Goal: Information Seeking & Learning: Learn about a topic

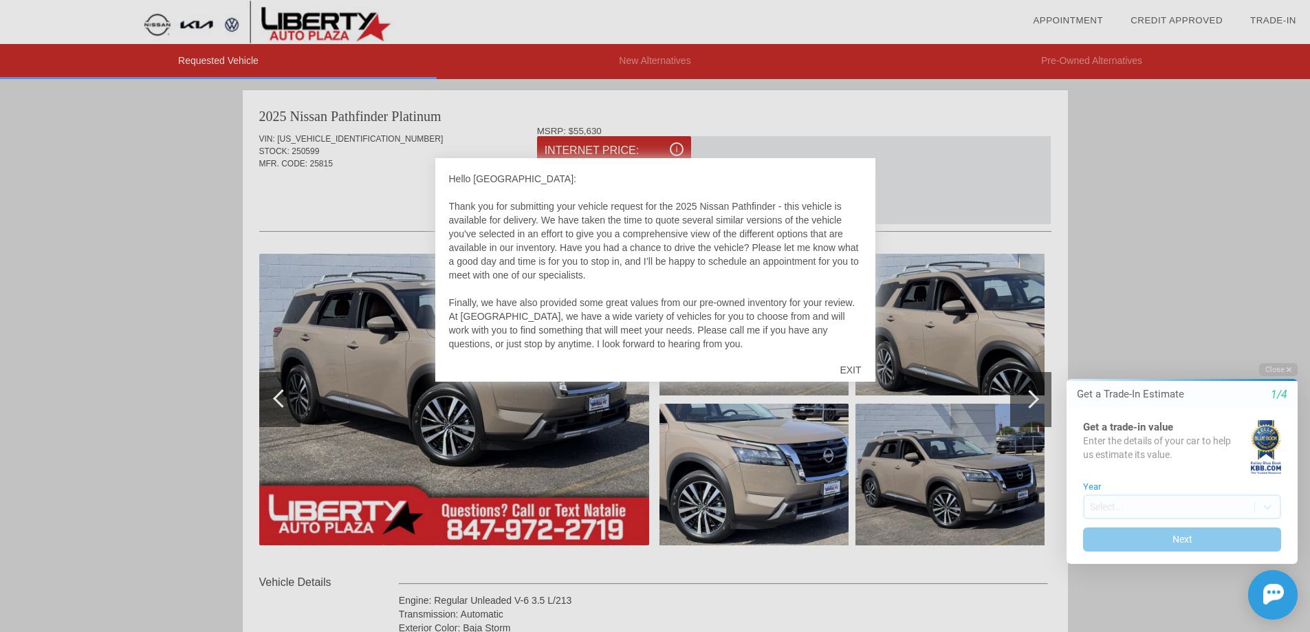
click at [850, 367] on div "EXIT" at bounding box center [850, 369] width 49 height 41
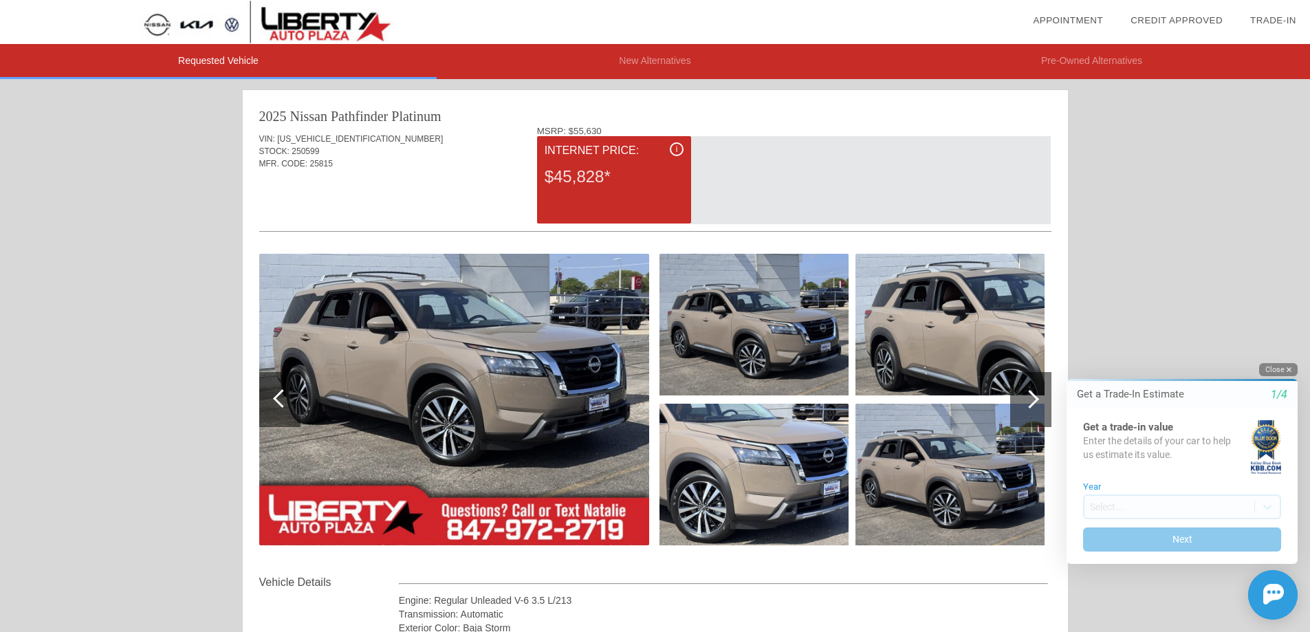
click at [1278, 363] on button "Close" at bounding box center [1278, 369] width 39 height 13
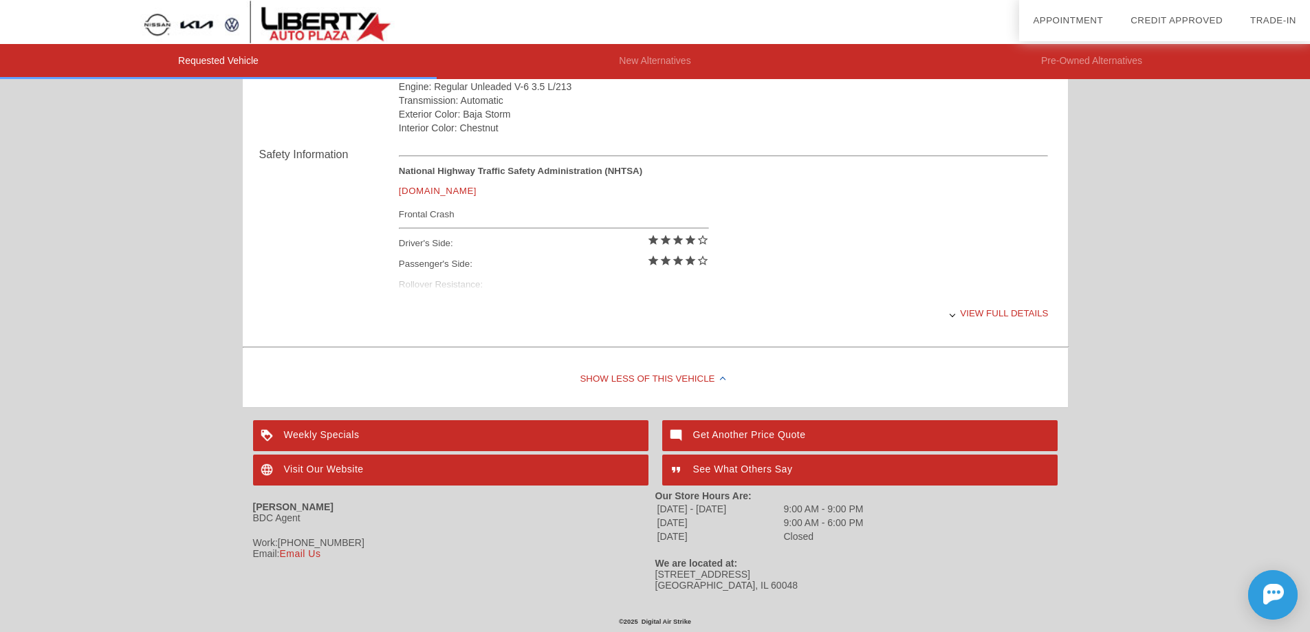
scroll to position [376, 0]
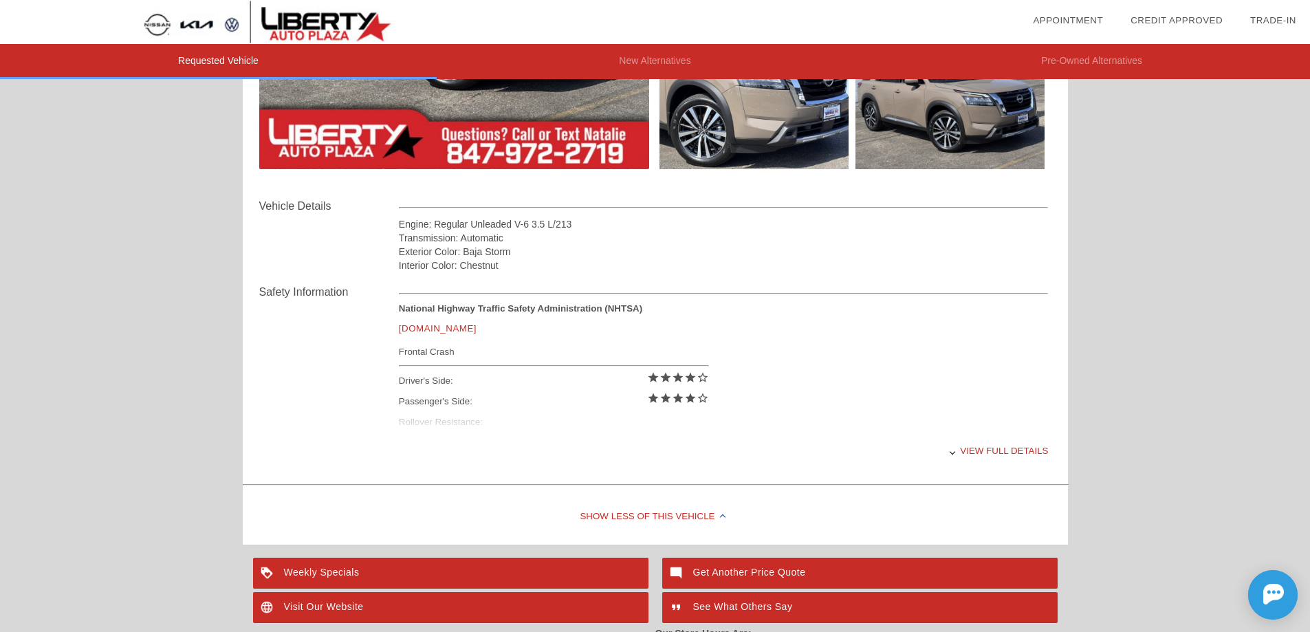
click at [995, 446] on div "View full details" at bounding box center [724, 451] width 650 height 34
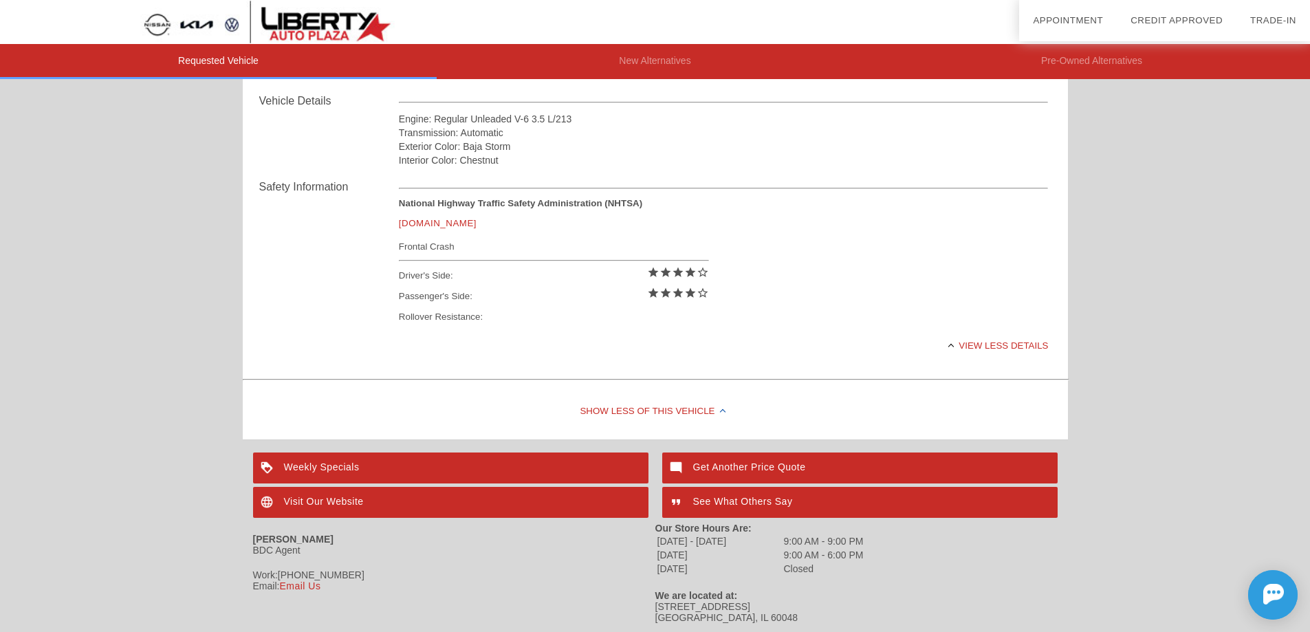
scroll to position [514, 0]
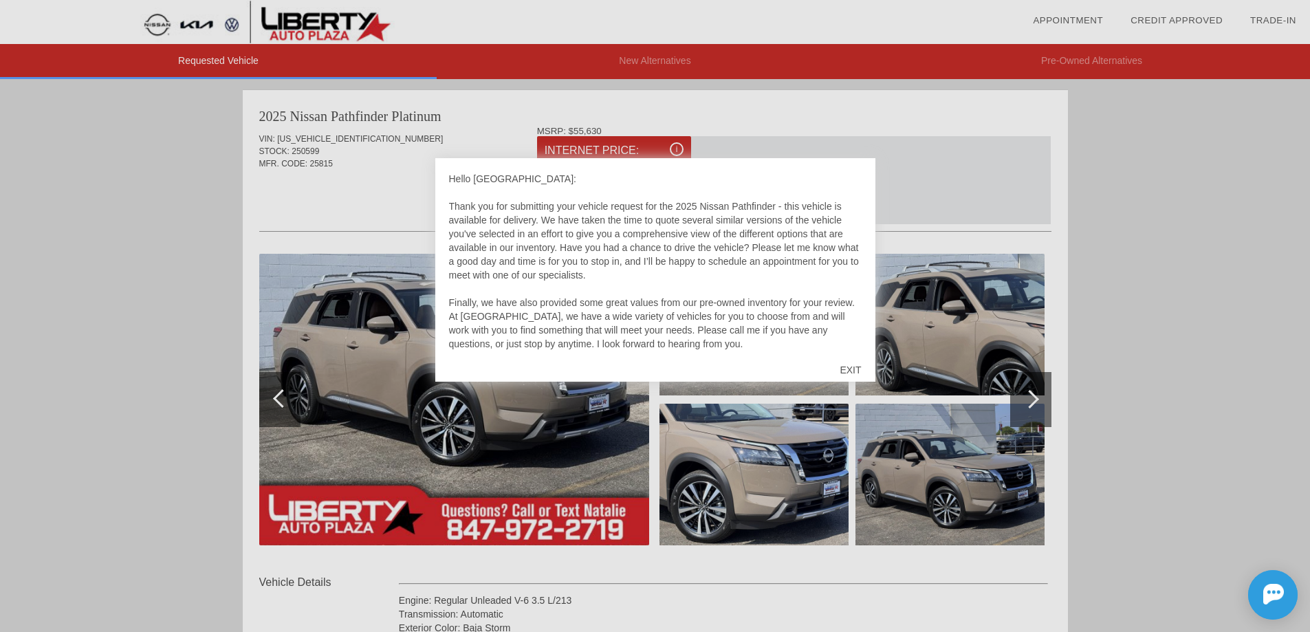
click at [855, 367] on div "EXIT" at bounding box center [850, 369] width 49 height 41
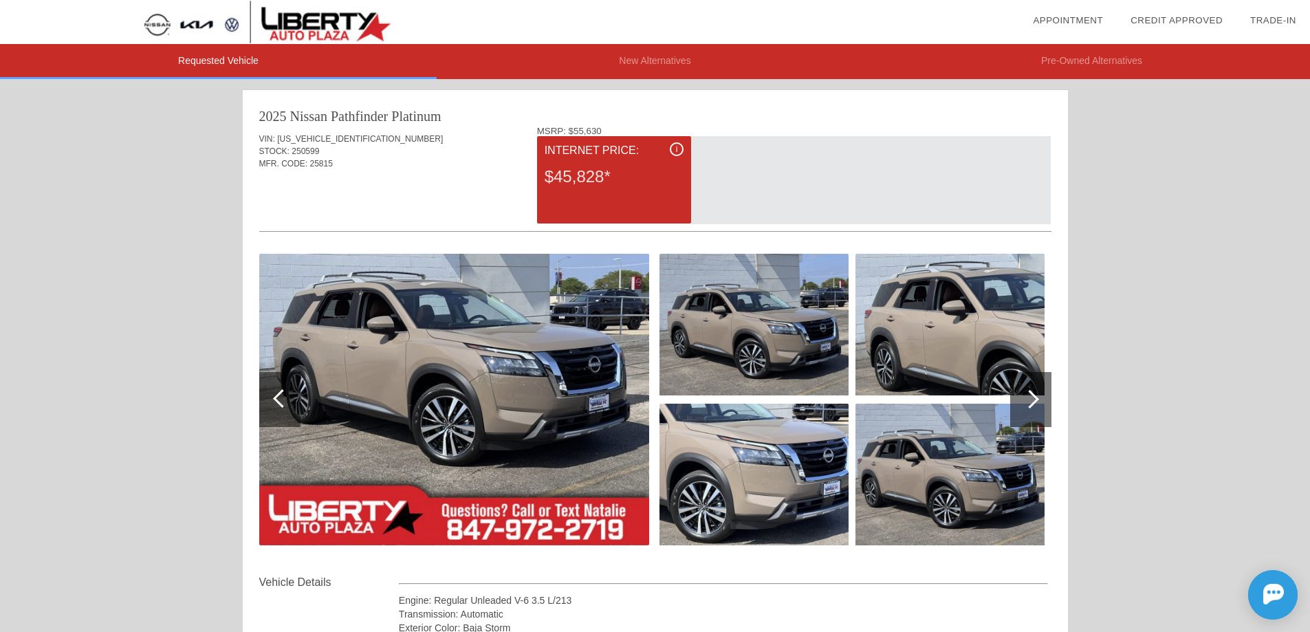
scroll to position [69, 0]
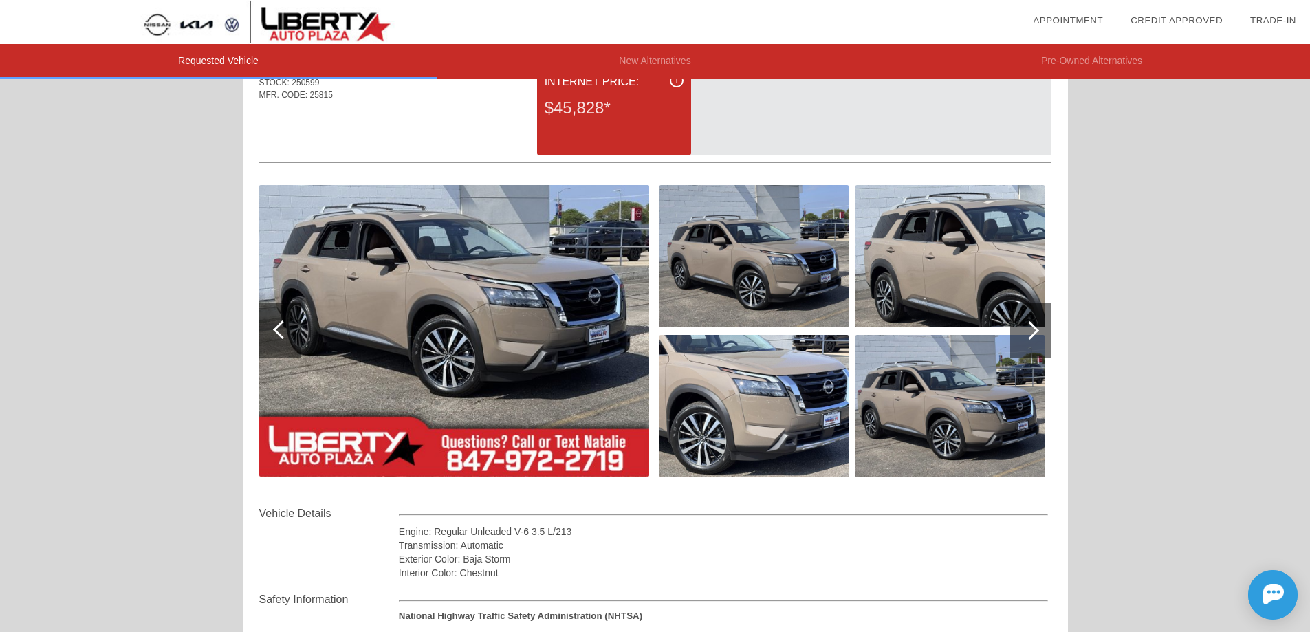
click at [1039, 326] on div at bounding box center [1030, 330] width 41 height 55
click at [1033, 327] on div at bounding box center [1030, 330] width 19 height 19
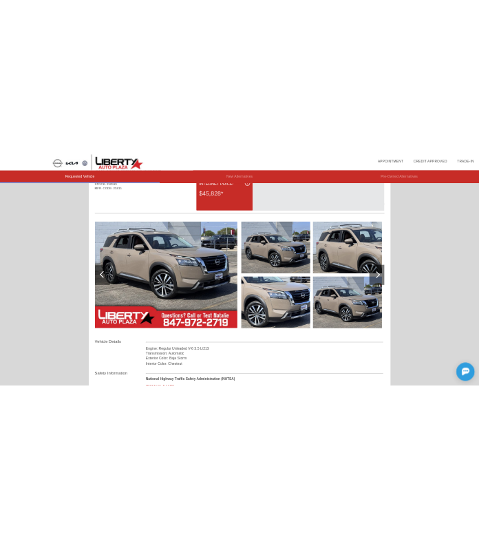
scroll to position [0, 0]
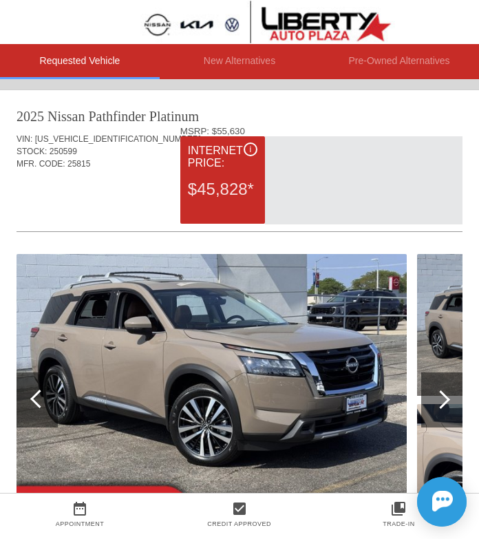
click at [445, 398] on div at bounding box center [440, 399] width 19 height 19
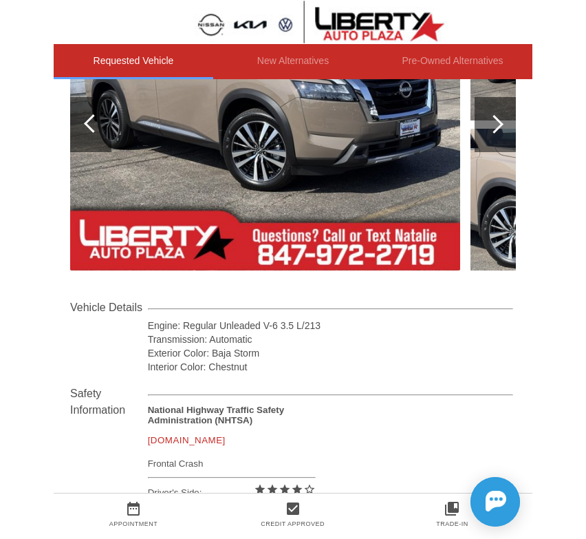
scroll to position [69, 0]
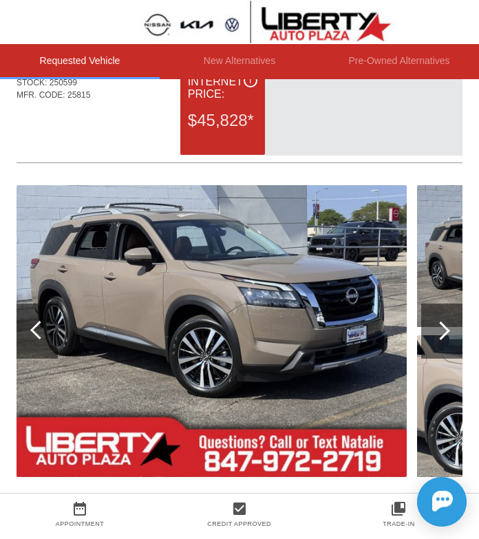
click at [244, 337] on img at bounding box center [212, 331] width 390 height 292
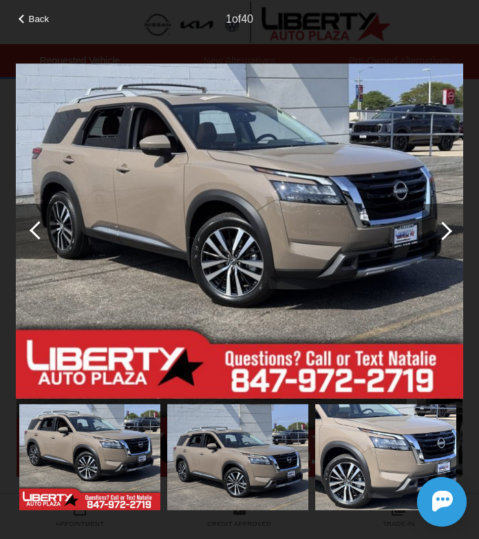
click at [440, 228] on div at bounding box center [442, 230] width 19 height 19
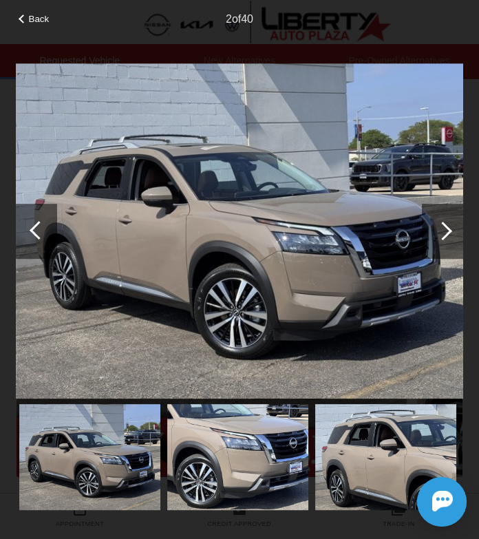
click at [444, 228] on div at bounding box center [442, 230] width 19 height 19
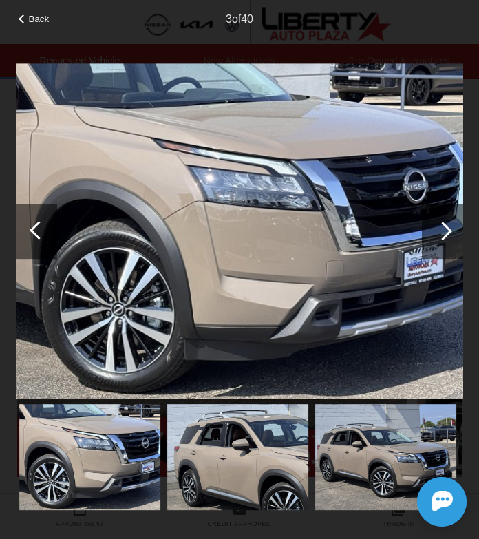
click at [444, 228] on div at bounding box center [442, 230] width 19 height 19
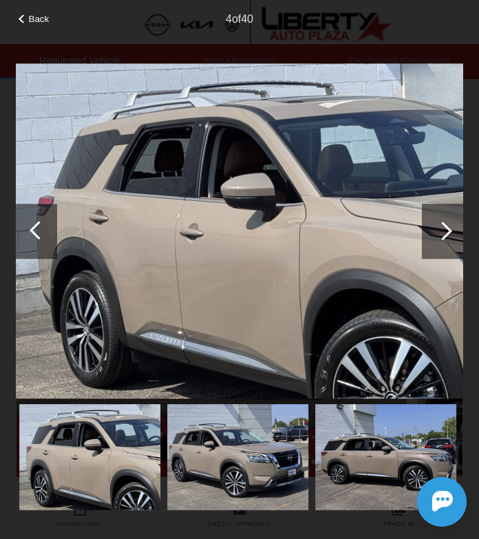
click at [446, 228] on div at bounding box center [442, 230] width 19 height 19
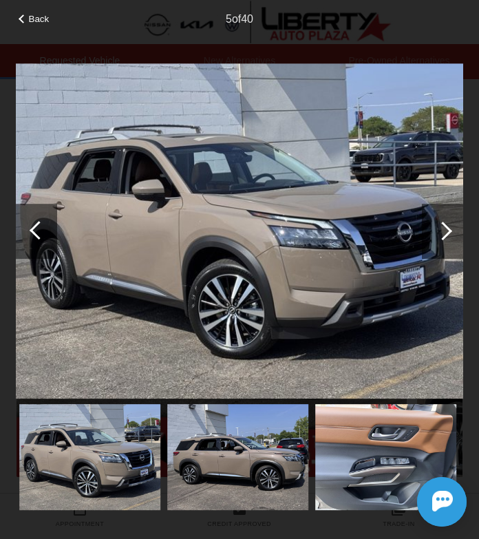
click at [448, 229] on div at bounding box center [442, 230] width 19 height 19
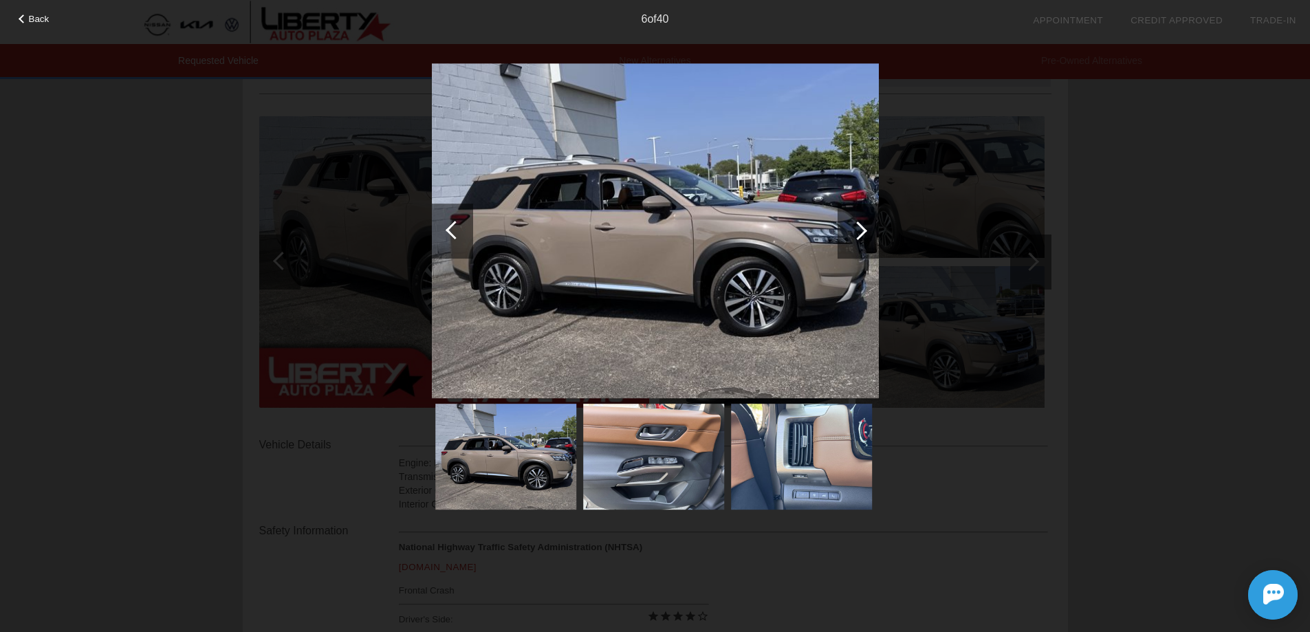
scroll to position [0, 0]
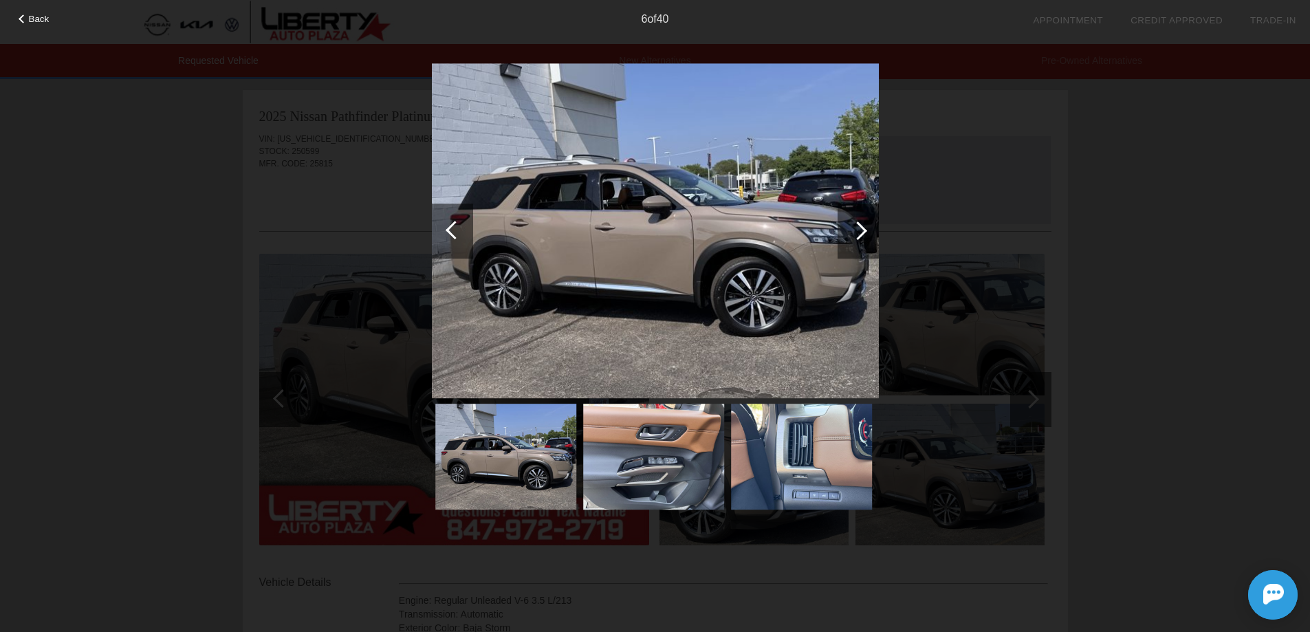
click at [34, 21] on span "Back" at bounding box center [39, 19] width 21 height 10
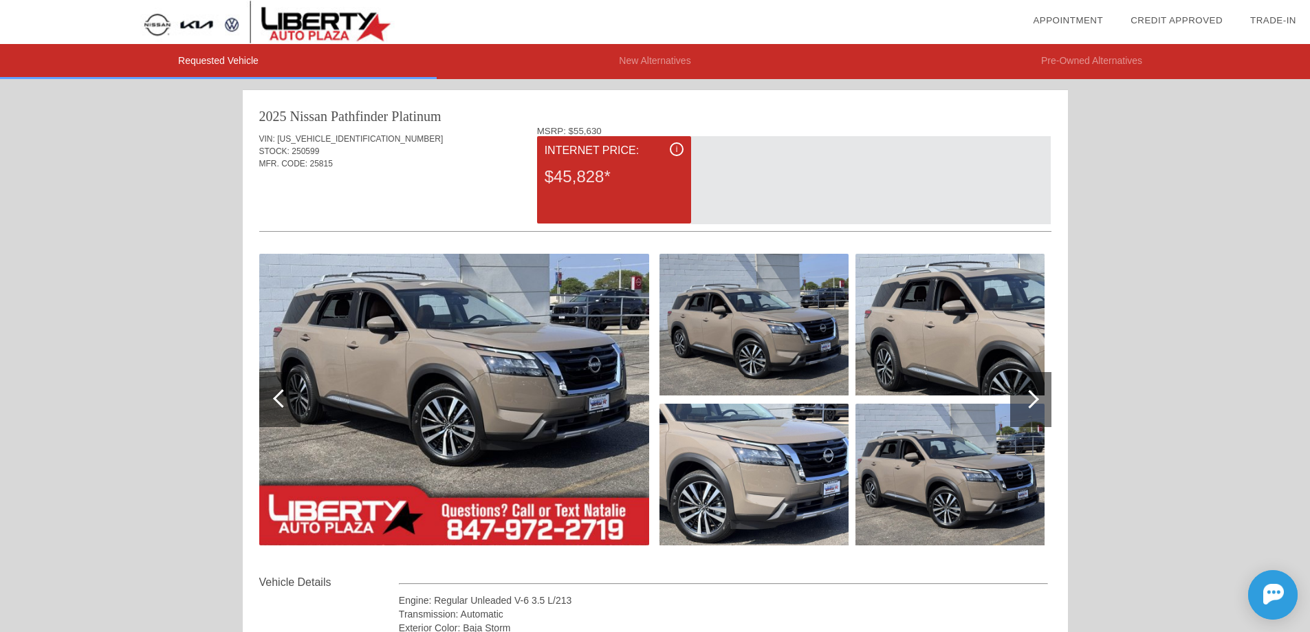
scroll to position [69, 0]
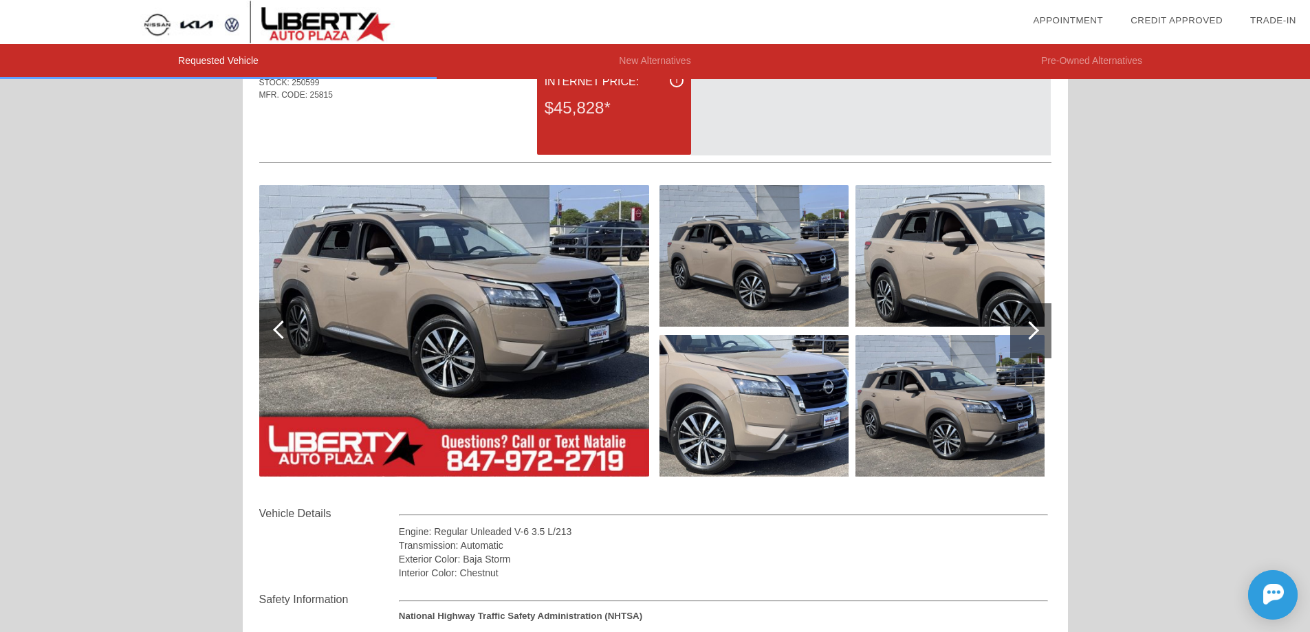
click at [545, 347] on img at bounding box center [454, 331] width 390 height 292
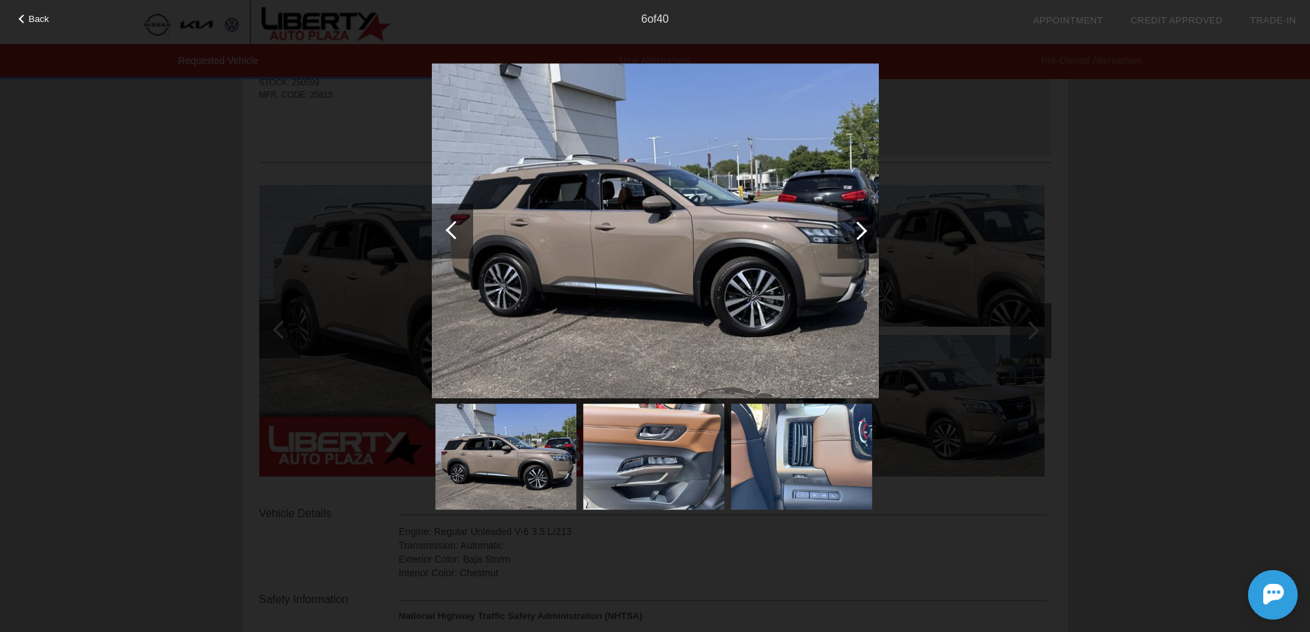
click at [863, 239] on div at bounding box center [858, 231] width 41 height 55
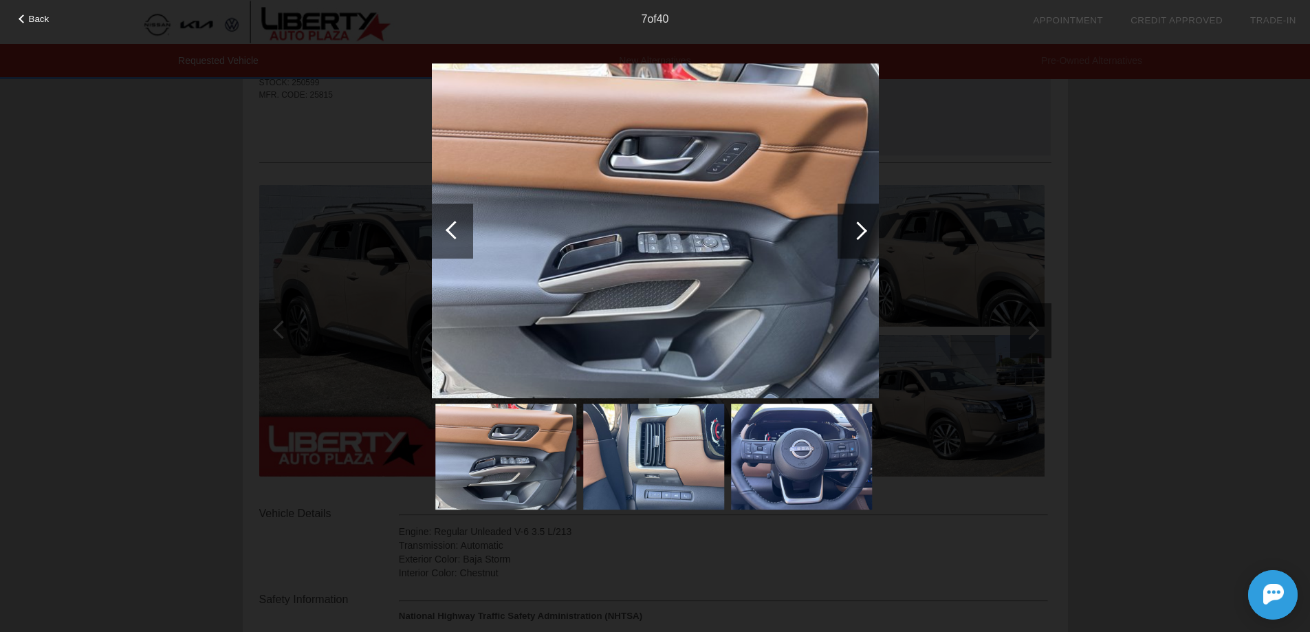
click at [865, 239] on div at bounding box center [858, 231] width 41 height 55
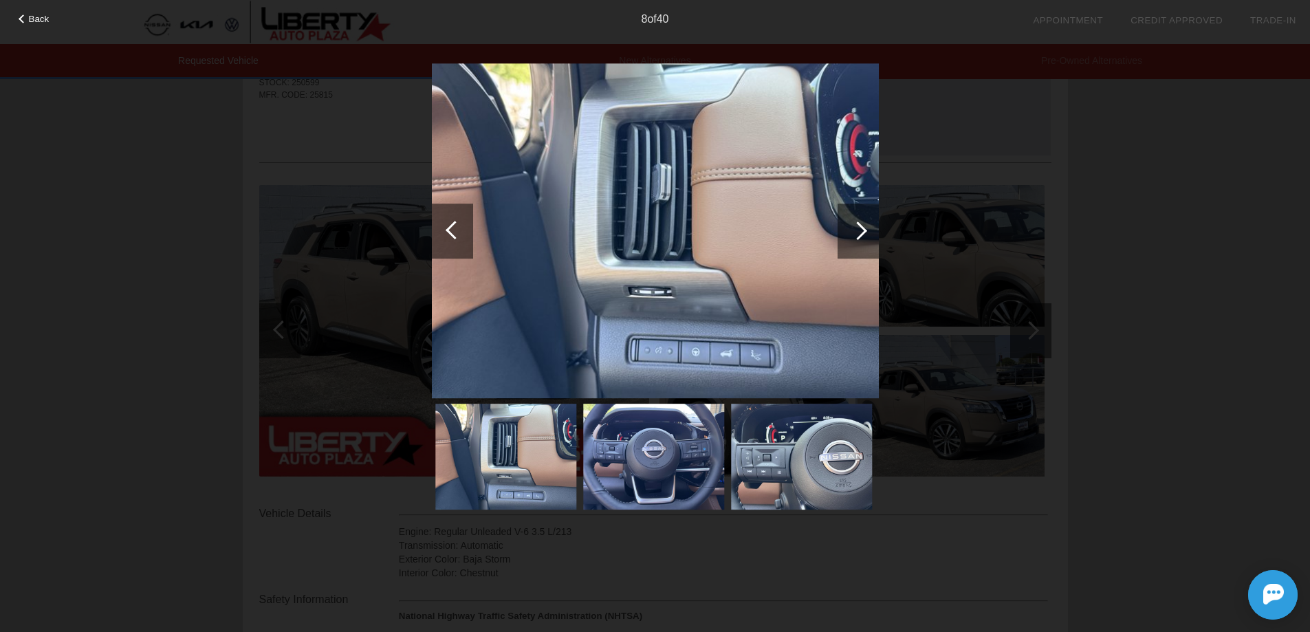
click at [865, 240] on div at bounding box center [858, 231] width 41 height 55
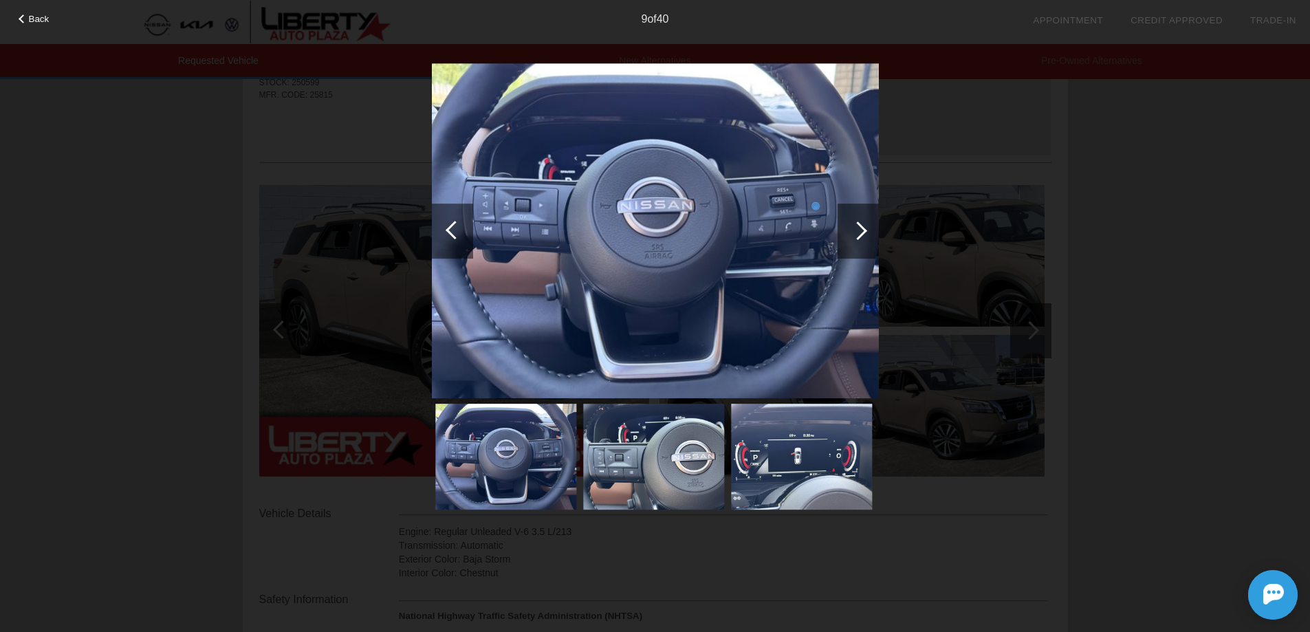
click at [865, 240] on div at bounding box center [858, 231] width 41 height 55
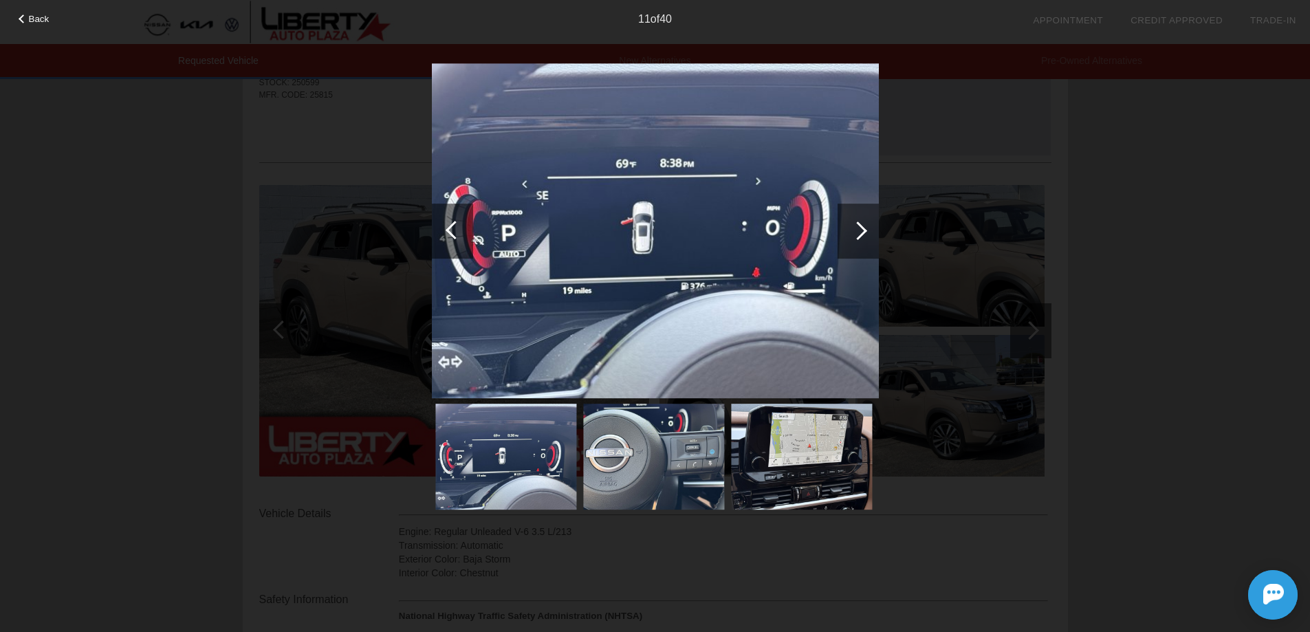
click at [865, 240] on div at bounding box center [858, 231] width 41 height 55
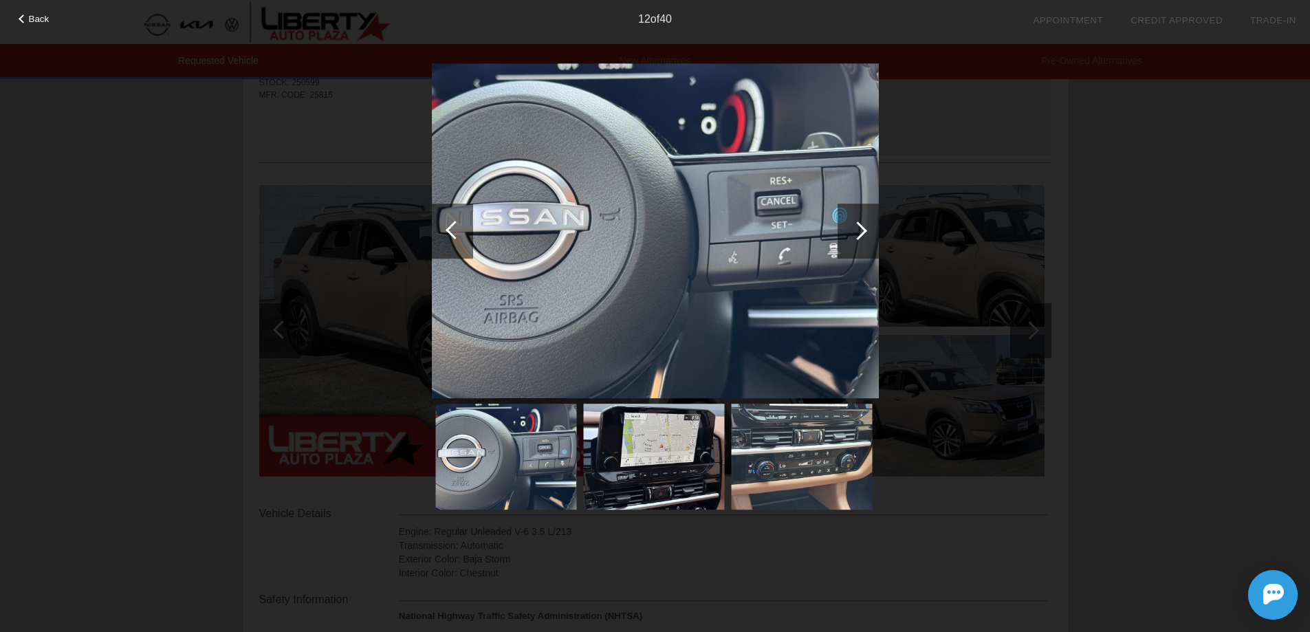
click at [865, 241] on div at bounding box center [858, 231] width 41 height 55
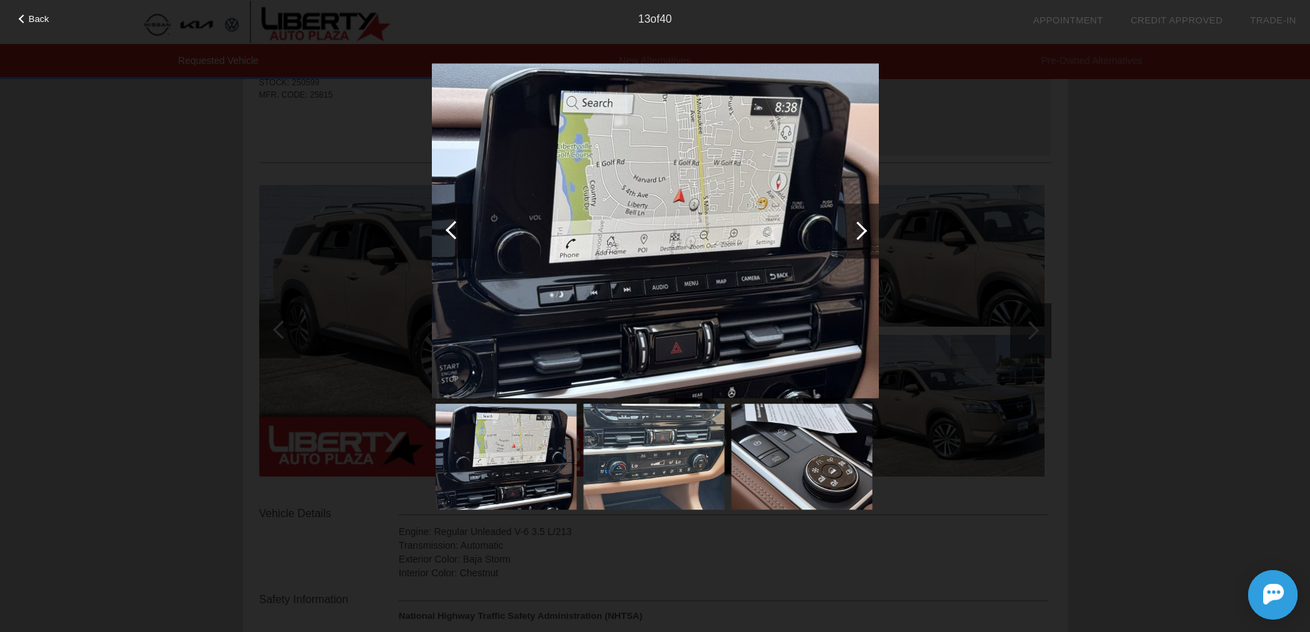
click at [868, 232] on div at bounding box center [858, 231] width 41 height 55
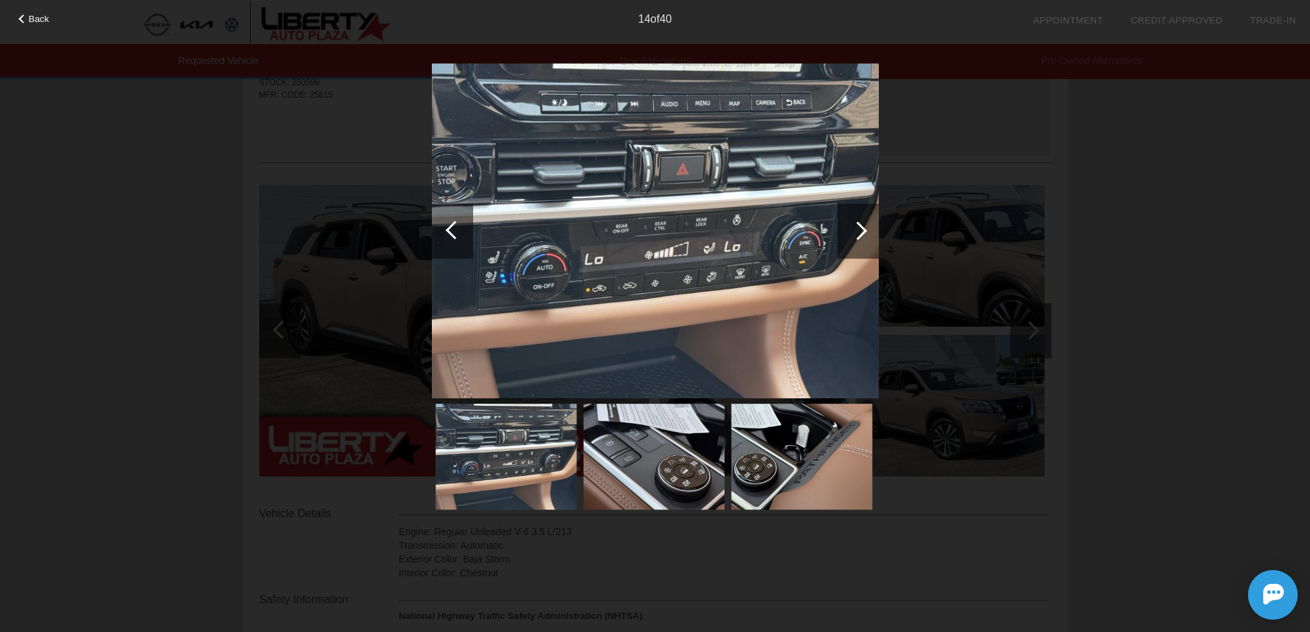
click at [868, 232] on div at bounding box center [858, 231] width 41 height 55
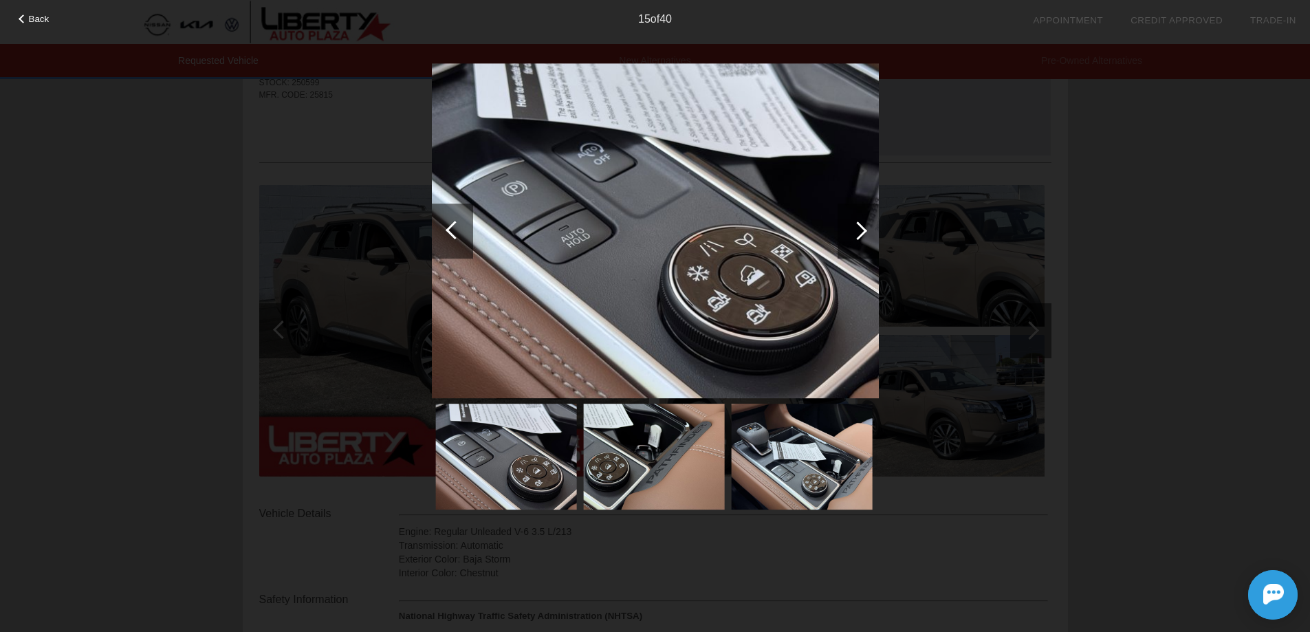
click at [853, 231] on div at bounding box center [858, 230] width 19 height 19
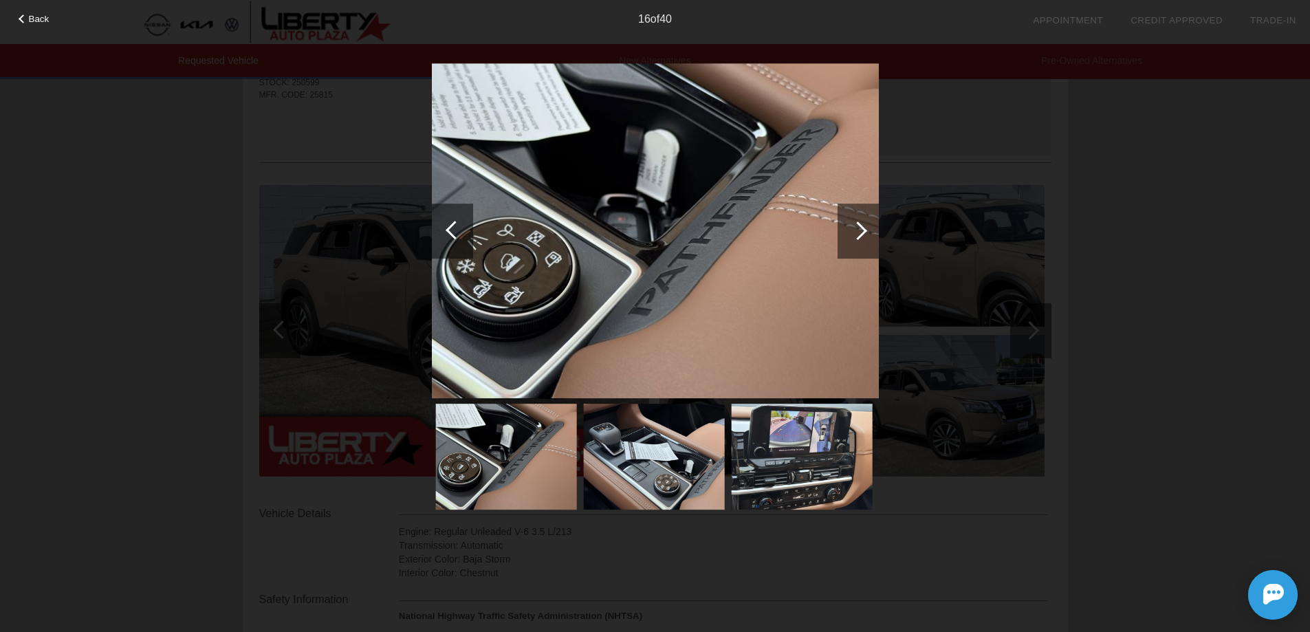
click at [857, 231] on div at bounding box center [858, 230] width 19 height 19
